Goal: Task Accomplishment & Management: Manage account settings

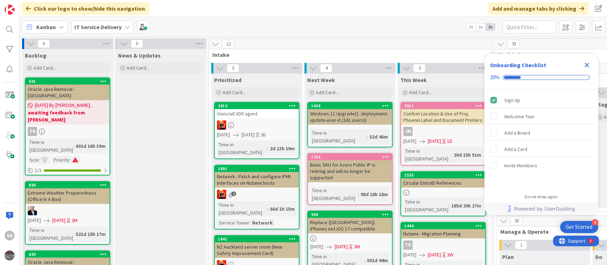
click at [588, 64] on icon "Close Checklist" at bounding box center [586, 65] width 9 height 9
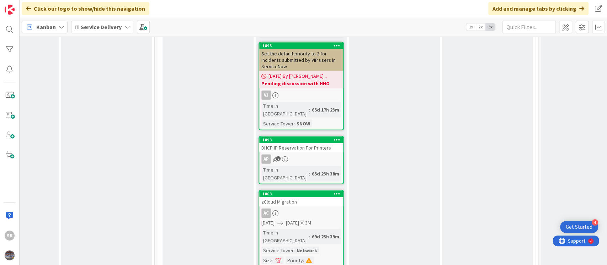
scroll to position [1469, 337]
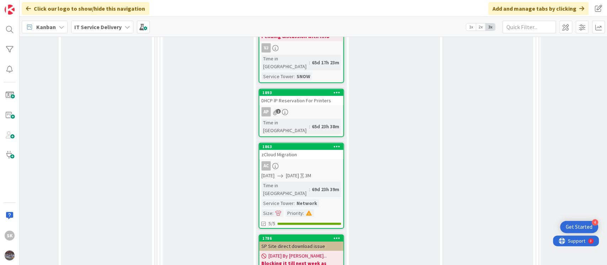
click at [275, 252] on span "07/25/2025 By Shehroz..." at bounding box center [297, 255] width 58 height 7
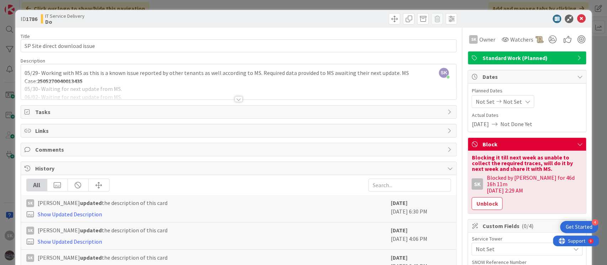
click at [235, 99] on div at bounding box center [239, 99] width 8 height 6
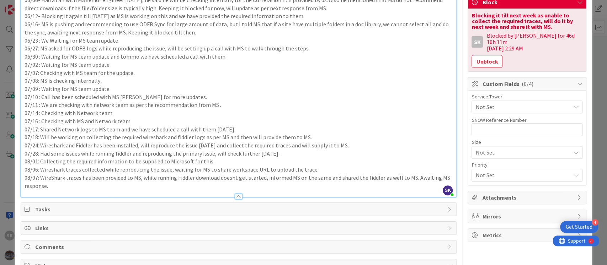
scroll to position [237, 0]
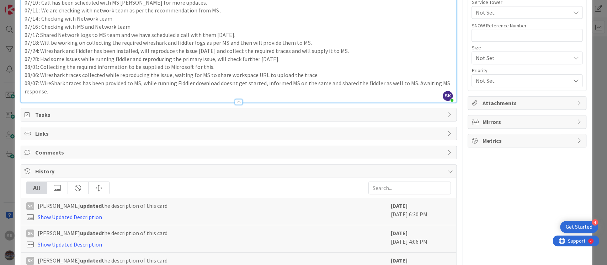
click at [50, 91] on p "08/07: WireShark traces has been provided to MS, while running Fiddler download…" at bounding box center [239, 87] width 428 height 16
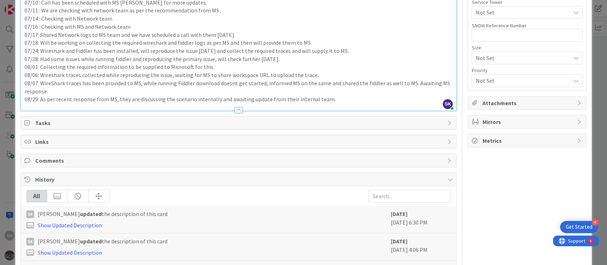
click at [226, 83] on p "08/07: WireShark traces has been provided to MS, while running Fiddler download…" at bounding box center [239, 87] width 428 height 16
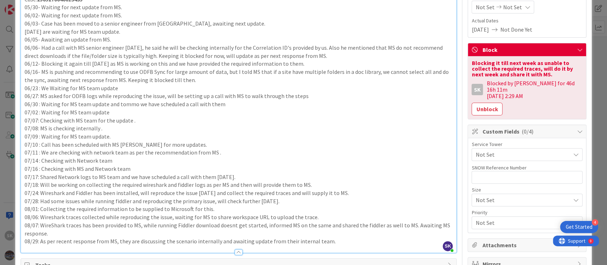
scroll to position [0, 0]
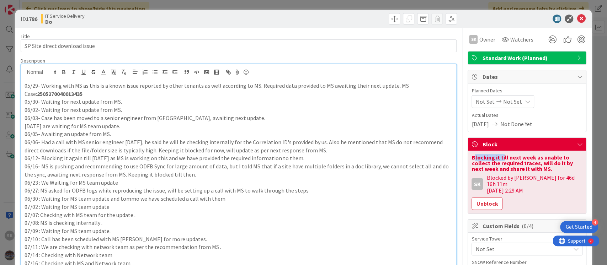
drag, startPoint x: 467, startPoint y: 155, endPoint x: 495, endPoint y: 160, distance: 28.2
click at [495, 160] on div "Blocking it till next week as unable to collect the required traces, will do it…" at bounding box center [526, 163] width 111 height 17
click at [480, 197] on button "Unblock" at bounding box center [486, 203] width 31 height 13
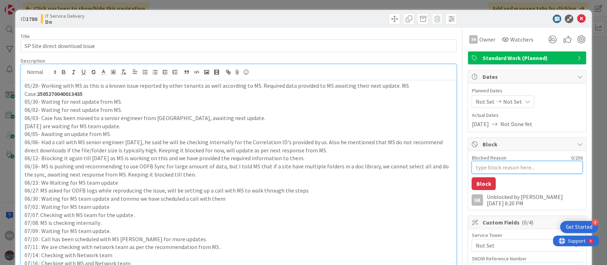
click at [483, 167] on textarea "Blocked Reason" at bounding box center [526, 167] width 111 height 13
type textarea "x"
type textarea "T"
type textarea "x"
type textarea "Tr"
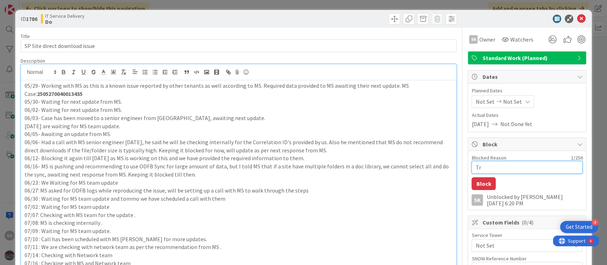
type textarea "x"
type textarea "Trac"
type textarea "x"
type textarea "Trace"
type textarea "x"
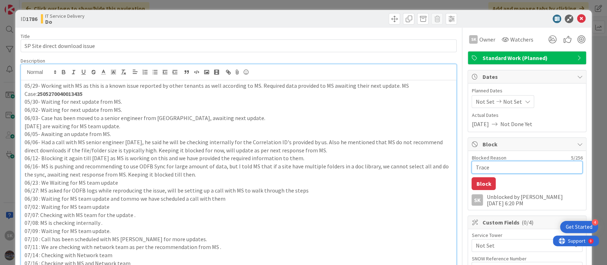
type textarea "Traces"
type textarea "x"
type textarea "Traces"
type textarea "x"
type textarea "Traces h"
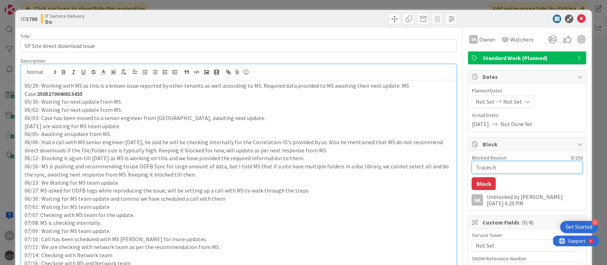
type textarea "x"
type textarea "Traces ha"
type textarea "x"
type textarea "Traces has"
type textarea "x"
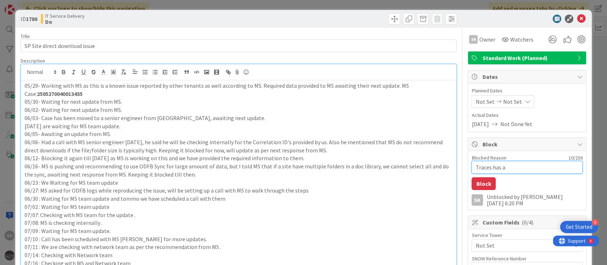
type textarea "Traces has al"
type textarea "x"
type textarea "Traces has alr"
type textarea "x"
type textarea "Traces has alre"
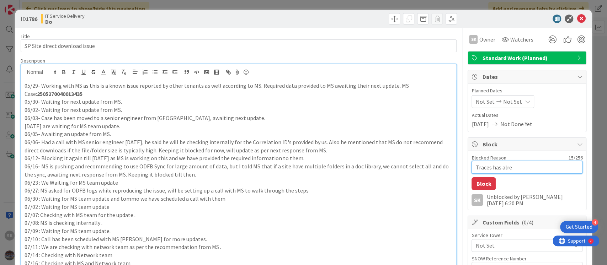
type textarea "x"
type textarea "Traces has alread"
type textarea "x"
type textarea "Traces has already"
type textarea "x"
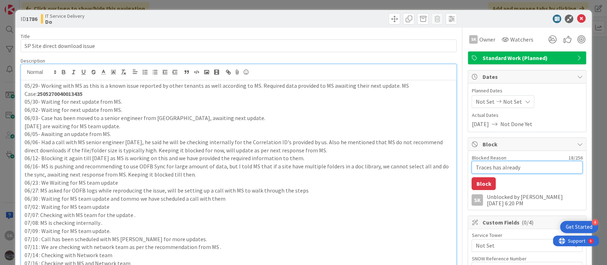
type textarea "Traces has already"
type textarea "x"
type textarea "Traces has already b"
type textarea "x"
type textarea "Traces has already be"
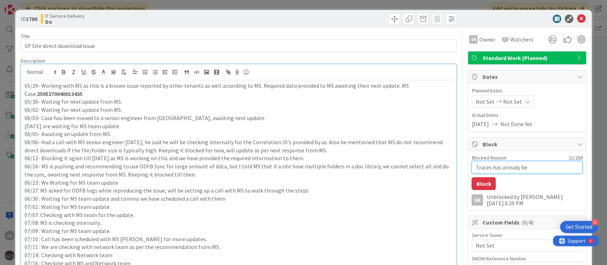
type textarea "x"
type textarea "Traces has already bee"
type textarea "x"
type textarea "Traces has already been"
type textarea "x"
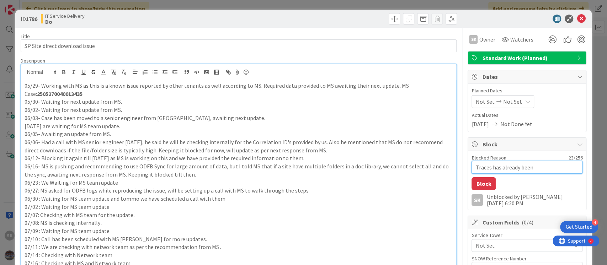
type textarea "Traces has already been"
type textarea "x"
type textarea "Traces has already been s"
type textarea "x"
type textarea "Traces has already been sha"
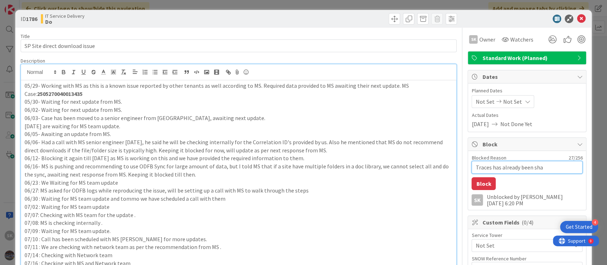
type textarea "x"
type textarea "Traces has already been shar"
type textarea "x"
type textarea "Traces has already been share"
type textarea "x"
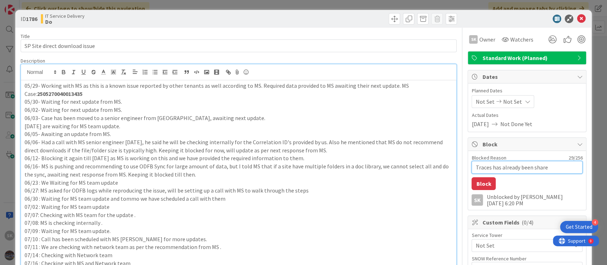
type textarea "Traces has already been shared"
type textarea "x"
type textarea "Traces has already been shared"
type textarea "x"
type textarea "Traces has already been shared wi"
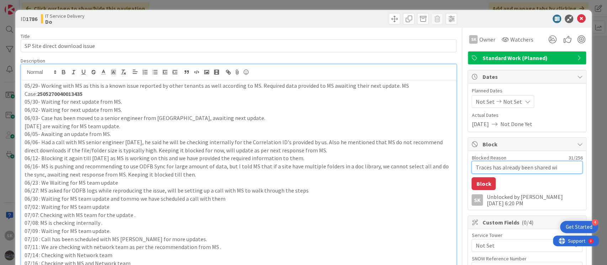
type textarea "x"
type textarea "Traces has already been shared with"
type textarea "x"
type textarea "Traces has already been shared with"
type textarea "x"
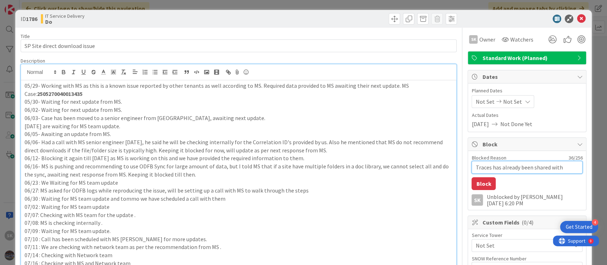
type textarea "Traces has already been shared with M"
type textarea "x"
type textarea "Traces has already been shared with MS"
type textarea "x"
type textarea "Traces has already been shared with MS,"
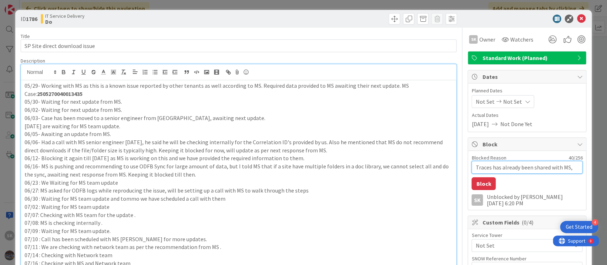
type textarea "x"
type textarea "Traces has already been shared with MS, a"
type textarea "x"
type textarea "Traces has already been shared with MS, aw"
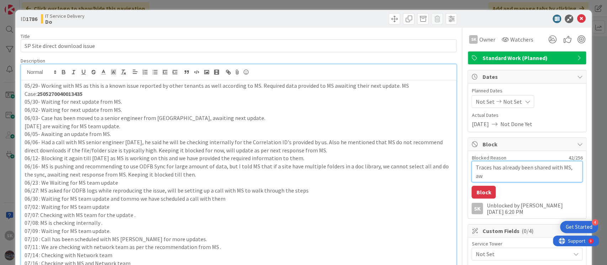
type textarea "x"
type textarea "Traces has already been shared with MS, awa"
type textarea "x"
type textarea "Traces has already been shared with MS, awai"
type textarea "x"
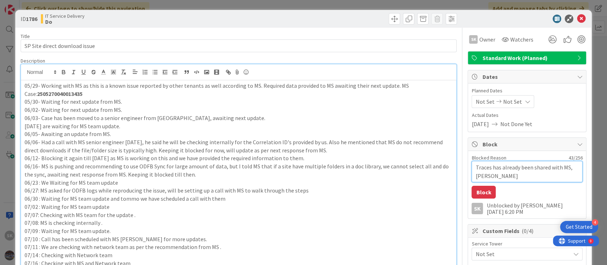
type textarea "Traces has already been shared with MS, await"
type textarea "x"
type textarea "Traces has already been shared with MS, awaiti"
type textarea "x"
type textarea "Traces has already been shared with MS, awaitin"
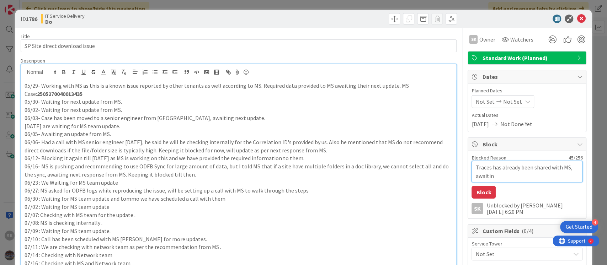
type textarea "x"
type textarea "Traces has already been shared with MS, awaiting"
type textarea "x"
type textarea "Traces has already been shared with MS, awaiting"
type textarea "x"
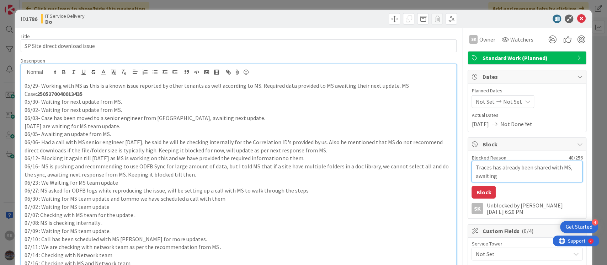
type textarea "Traces has already been shared with MS, awaiting t"
type textarea "x"
type textarea "Traces has already been shared with MS, awaiting th"
type textarea "x"
type textarea "Traces has already been shared with MS, awaiting the"
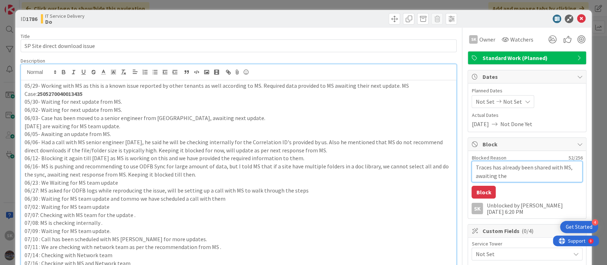
type textarea "x"
type textarea "Traces has already been shared with MS, awaiting thei"
type textarea "x"
type textarea "Traces has already been shared with MS, awaiting their"
type textarea "x"
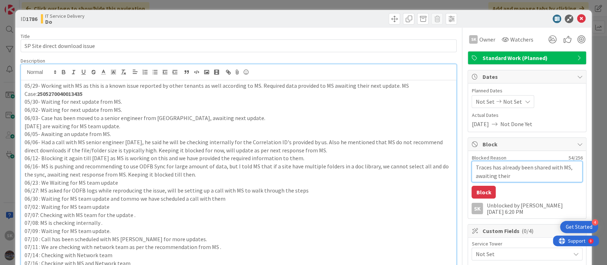
type textarea "Traces has already been shared with MS, awaiting their"
type textarea "x"
type textarea "Traces has already been shared with MS, awaiting their r"
type textarea "x"
type textarea "Traces has already been shared with MS, awaiting their re"
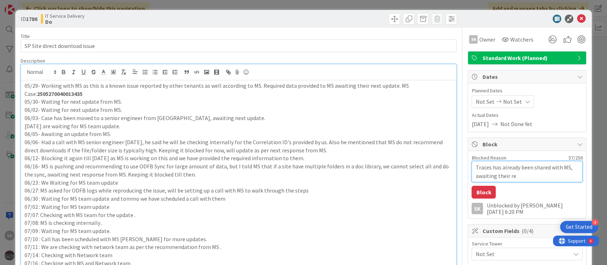
type textarea "x"
type textarea "Traces has already been shared with MS, awaiting their res"
type textarea "x"
type textarea "Traces has already been shared with MS, awaiting their resp"
type textarea "x"
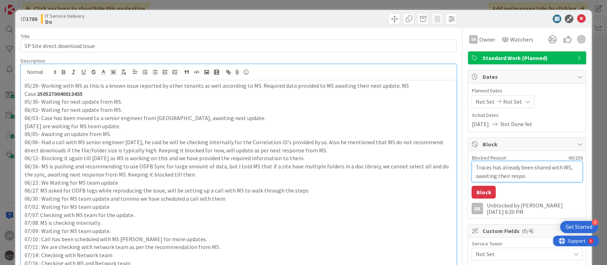
type textarea "Traces has already been shared with MS, awaiting their respos"
type textarea "x"
type textarea "Traces has already been shared with MS, awaiting their resposn"
type textarea "x"
type textarea "Traces has already been shared with MS, awaiting their resposne"
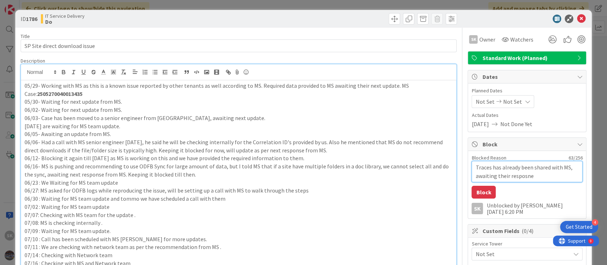
type textarea "x"
type textarea "Traces has already been shared with MS, awaiting their resposne."
type textarea "x"
type textarea "Traces has already been shared with MS, awaiting their resposne"
type textarea "x"
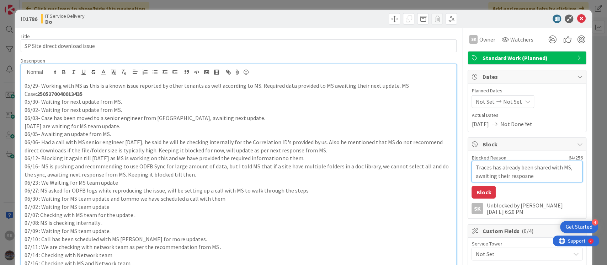
type textarea "Traces has already been shared with MS, awaiting their resposn"
type textarea "x"
type textarea "Traces has already been shared with MS, awaiting their respos"
type textarea "x"
type textarea "Traces has already been shared with MS, awaiting their respo"
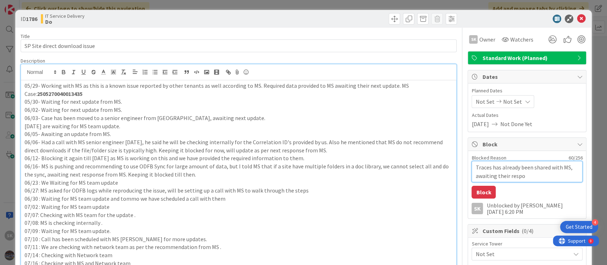
type textarea "x"
type textarea "Traces has already been shared with MS, awaiting their respon"
type textarea "x"
type textarea "Traces has already been shared with MS, awaiting their respons"
type textarea "x"
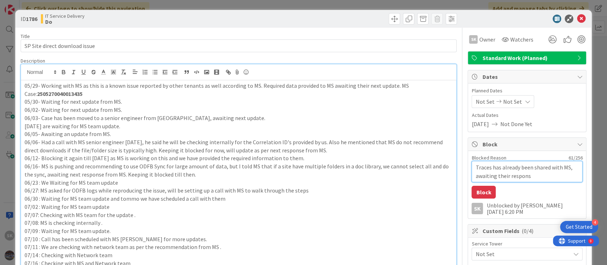
type textarea "Traces has already been shared with MS, awaiting their response"
type textarea "x"
type textarea "Traces has already been shared with MS, awaiting their response,"
type textarea "x"
type textarea "Traces has already been shared with MS, awaiting their response"
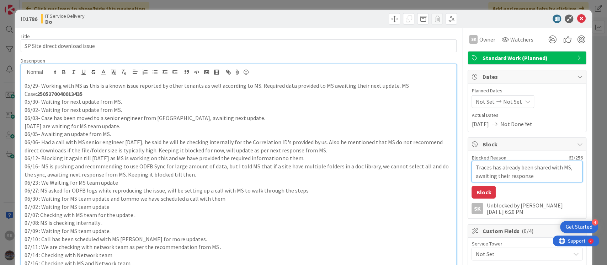
type textarea "x"
type textarea "Traces has already been shared with MS, awaiting their response."
type textarea "x"
type textarea "Traces has already been shared with MS, awaiting their response."
type textarea "x"
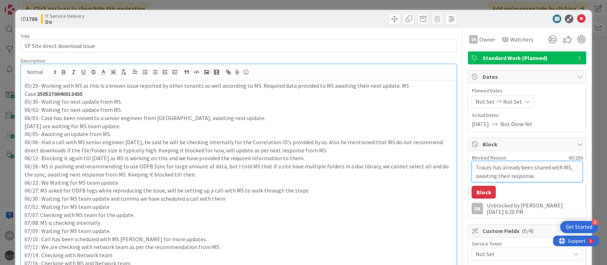
type textarea "Traces has already been shared with MS, awaiting their response. B"
type textarea "x"
type textarea "Traces has already been shared with MS, awaiting their response. Bl"
type textarea "x"
type textarea "Traces has already been shared with MS, awaiting their response. Blo"
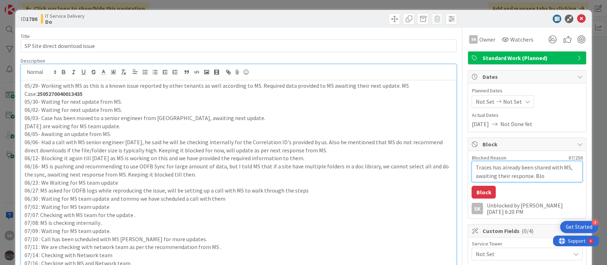
type textarea "x"
type textarea "Traces has already been shared with MS, awaiting their response. Bloc"
type textarea "x"
type textarea "Traces has already been shared with MS, awaiting their response. Block"
type textarea "x"
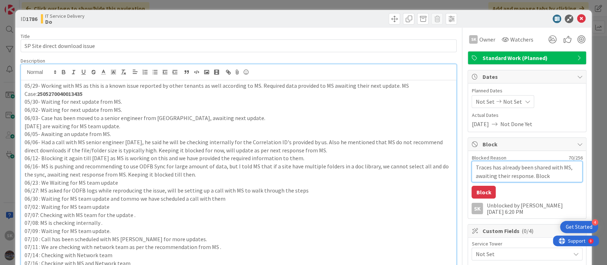
type textarea "Traces has already been shared with MS, awaiting their response. Blocki"
type textarea "x"
type textarea "Traces has already been shared with MS, awaiting their response. Blockin"
type textarea "x"
type textarea "Traces has already been shared with MS, awaiting their response. Blocking"
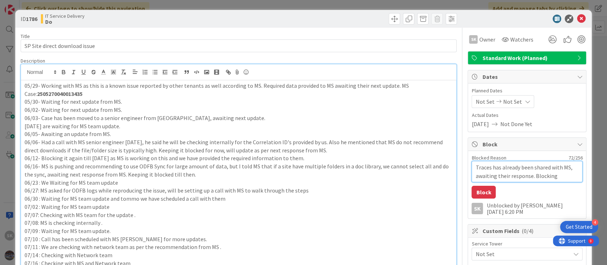
type textarea "x"
type textarea "Traces has already been shared with MS, awaiting their response. Blocking"
type textarea "x"
type textarea "Traces has already been shared with MS, awaiting their response. Blocking th"
type textarea "x"
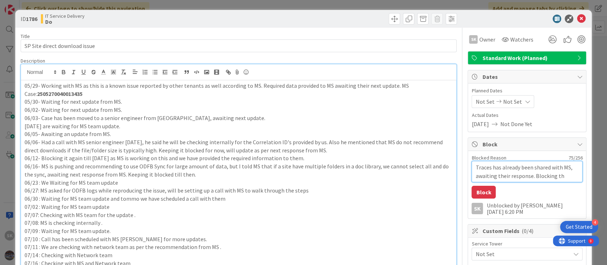
type textarea "Traces has already been shared with MS, awaiting their response. Blocking thi"
type textarea "x"
type textarea "Traces has already been shared with MS, awaiting their response. Blocking this"
type textarea "x"
type textarea "Traces has already been shared with MS, awaiting their response. Blocking this"
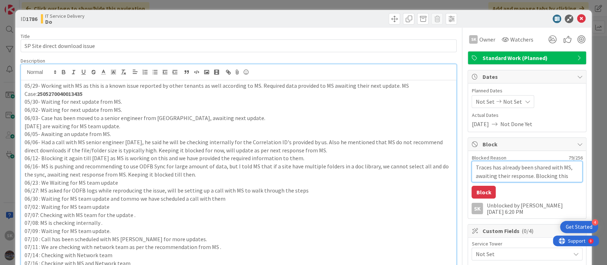
type textarea "x"
type textarea "Traces has already been shared with MS, awaiting their response. Blocking this c"
type textarea "x"
type textarea "Traces has already been shared with MS, awaiting their response. Blocking this …"
type textarea "x"
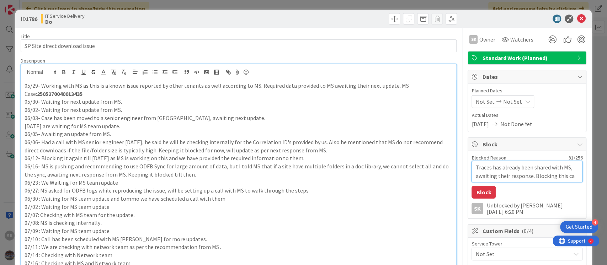
type textarea "Traces has already been shared with MS, awaiting their response. Blocking this …"
type textarea "x"
type textarea "Traces has already been shared with MS, awaiting their response. Blocking this …"
type textarea "x"
type textarea "Traces has already been shared with MS, awaiting their response. Blocking this …"
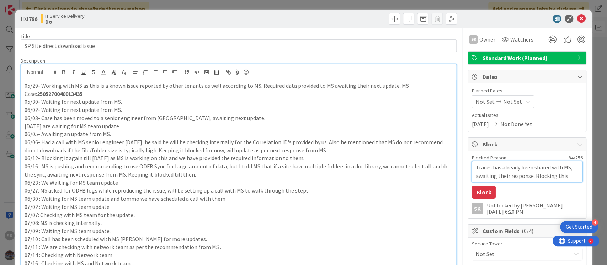
type textarea "x"
type textarea "Traces has already been shared with MS, awaiting their response. Blocking this …"
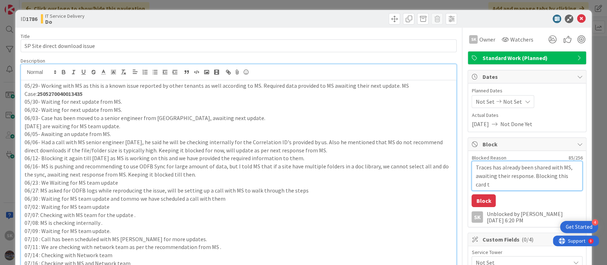
type textarea "x"
type textarea "Traces has already been shared with MS, awaiting their response. Blocking this …"
type textarea "x"
type textarea "Traces has already been shared with MS, awaiting their response. Blocking this …"
type textarea "x"
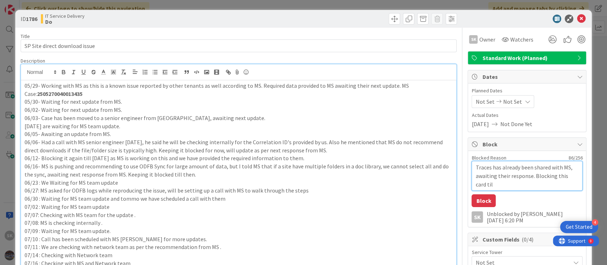
type textarea "Traces has already been shared with MS, awaiting their response. Blocking this …"
type textarea "x"
type textarea "Traces has already been shared with MS, awaiting their response. Blocking this …"
type textarea "x"
type textarea "Traces has already been shared with MS, awaiting their response. Blocking this …"
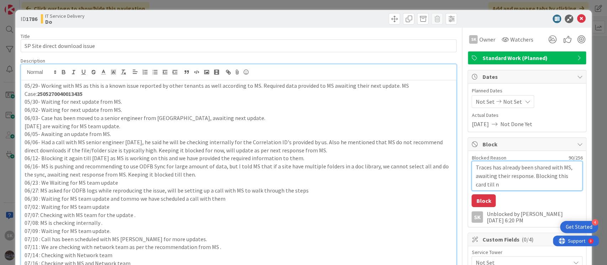
type textarea "x"
type textarea "Traces has already been shared with MS, awaiting their response. Blocking this …"
type textarea "x"
type textarea "Traces has already been shared with MS, awaiting their response. Blocking this …"
type textarea "x"
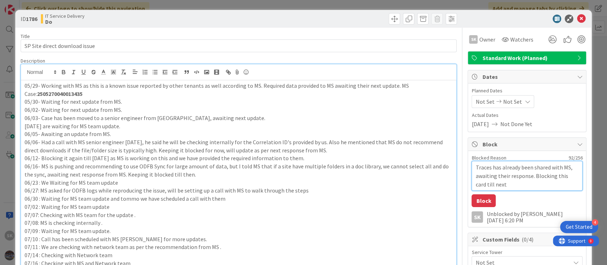
type textarea "Traces has already been shared with MS, awaiting their response. Blocking this …"
type textarea "x"
type textarea "Traces has already been shared with MS, awaiting their response. Blocking this …"
type textarea "x"
type textarea "Traces has already been shared with MS, awaiting their response. Blocking this …"
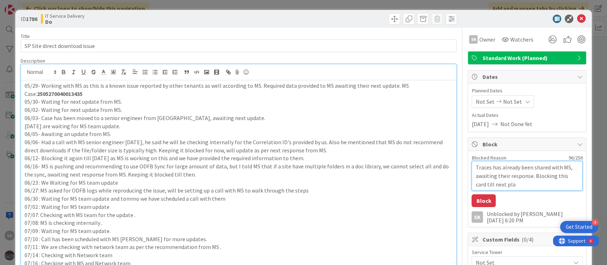
type textarea "x"
type textarea "Traces has already been shared with MS, awaiting their response. Blocking this …"
type textarea "x"
type textarea "Traces has already been shared with MS, awaiting their response. Blocking this …"
type textarea "x"
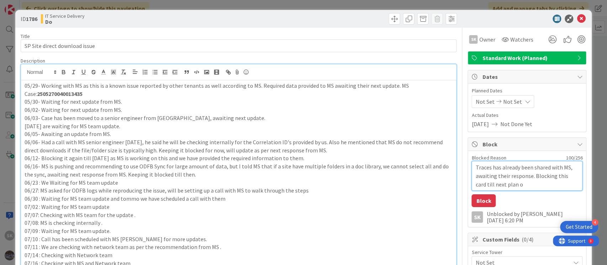
type textarea "Traces has already been shared with MS, awaiting their response. Blocking this …"
type textarea "x"
type textarea "Traces has already been shared with MS, awaiting their response. Blocking this …"
type textarea "x"
click at [473, 201] on button "Block" at bounding box center [483, 200] width 24 height 13
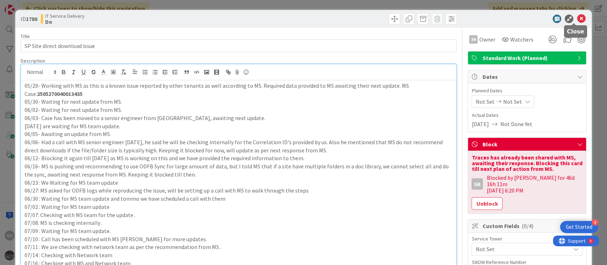
click at [577, 18] on icon at bounding box center [581, 19] width 9 height 9
